Goal: Book appointment/travel/reservation

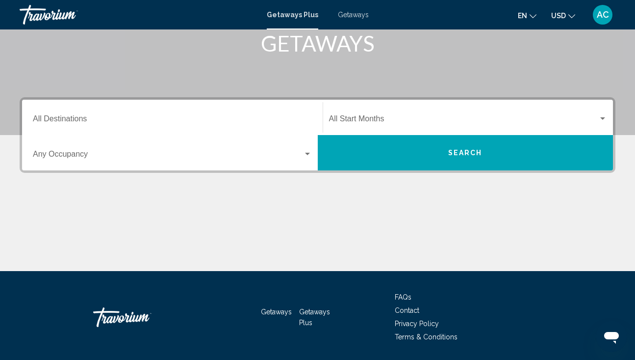
scroll to position [154, 0]
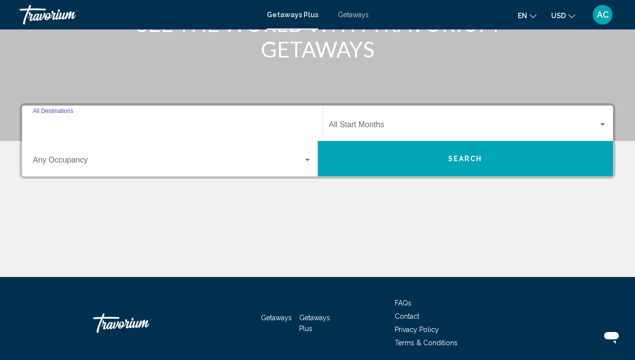
click at [84, 122] on input "Destination All Destinations" at bounding box center [172, 126] width 279 height 9
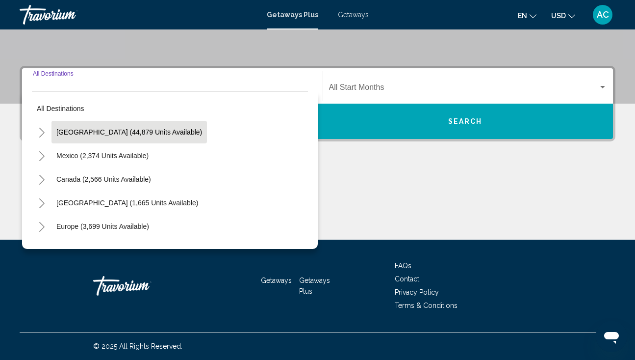
click at [132, 130] on span "[GEOGRAPHIC_DATA] (44,879 units available)" at bounding box center [129, 132] width 146 height 8
type input "**********"
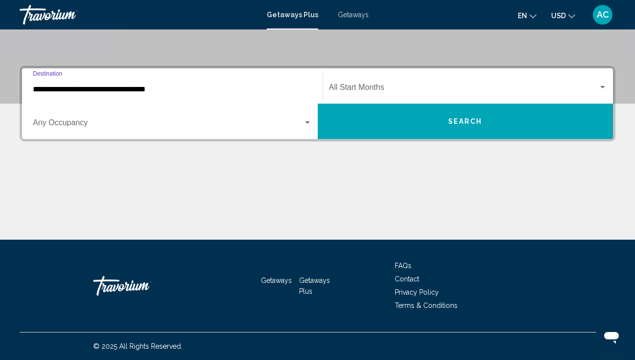
click at [87, 123] on span "Search widget" at bounding box center [168, 124] width 270 height 9
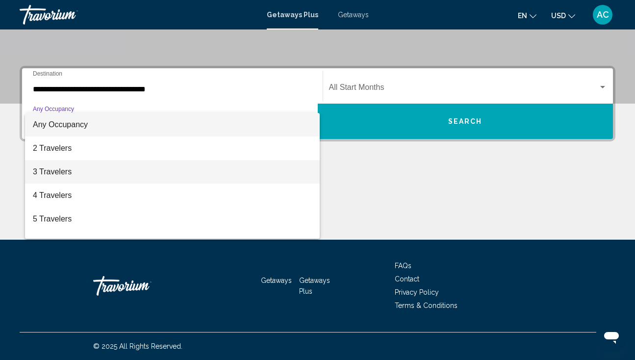
click at [69, 171] on span "3 Travelers" at bounding box center [172, 172] width 279 height 24
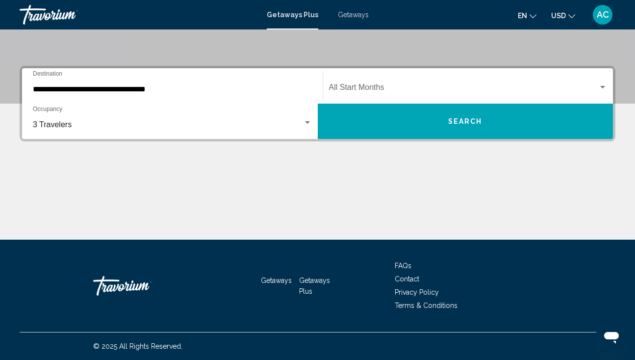
click at [380, 84] on div "Start Month All Start Months" at bounding box center [468, 86] width 279 height 31
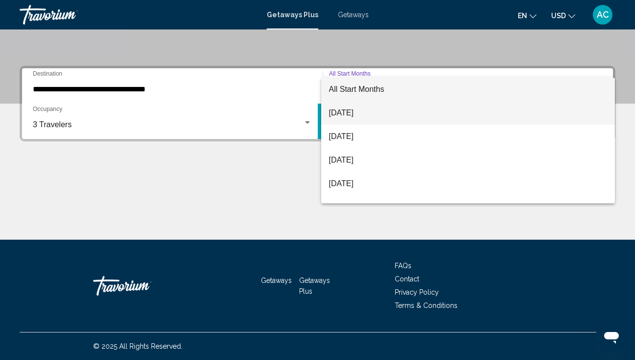
click at [366, 111] on span "[DATE]" at bounding box center [468, 113] width 279 height 24
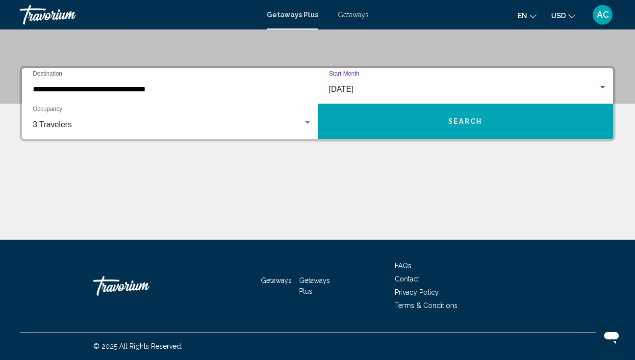
click at [392, 117] on button "Search" at bounding box center [466, 121] width 296 height 35
